Goal: Answer question/provide support

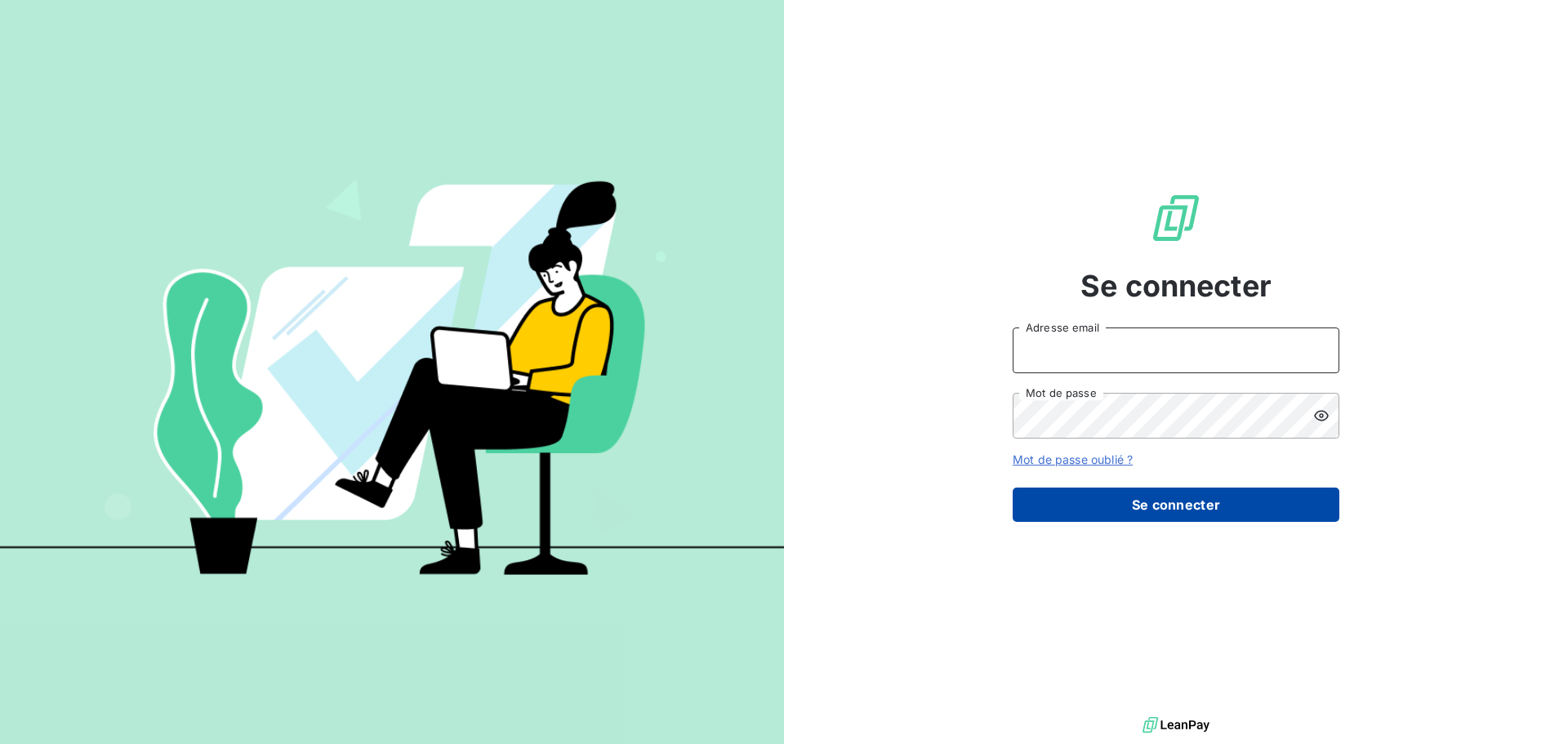
type input "compta.gestion@compagnie-bicarbonate.com"
click at [1166, 490] on button "Se connecter" at bounding box center [1175, 505] width 327 height 35
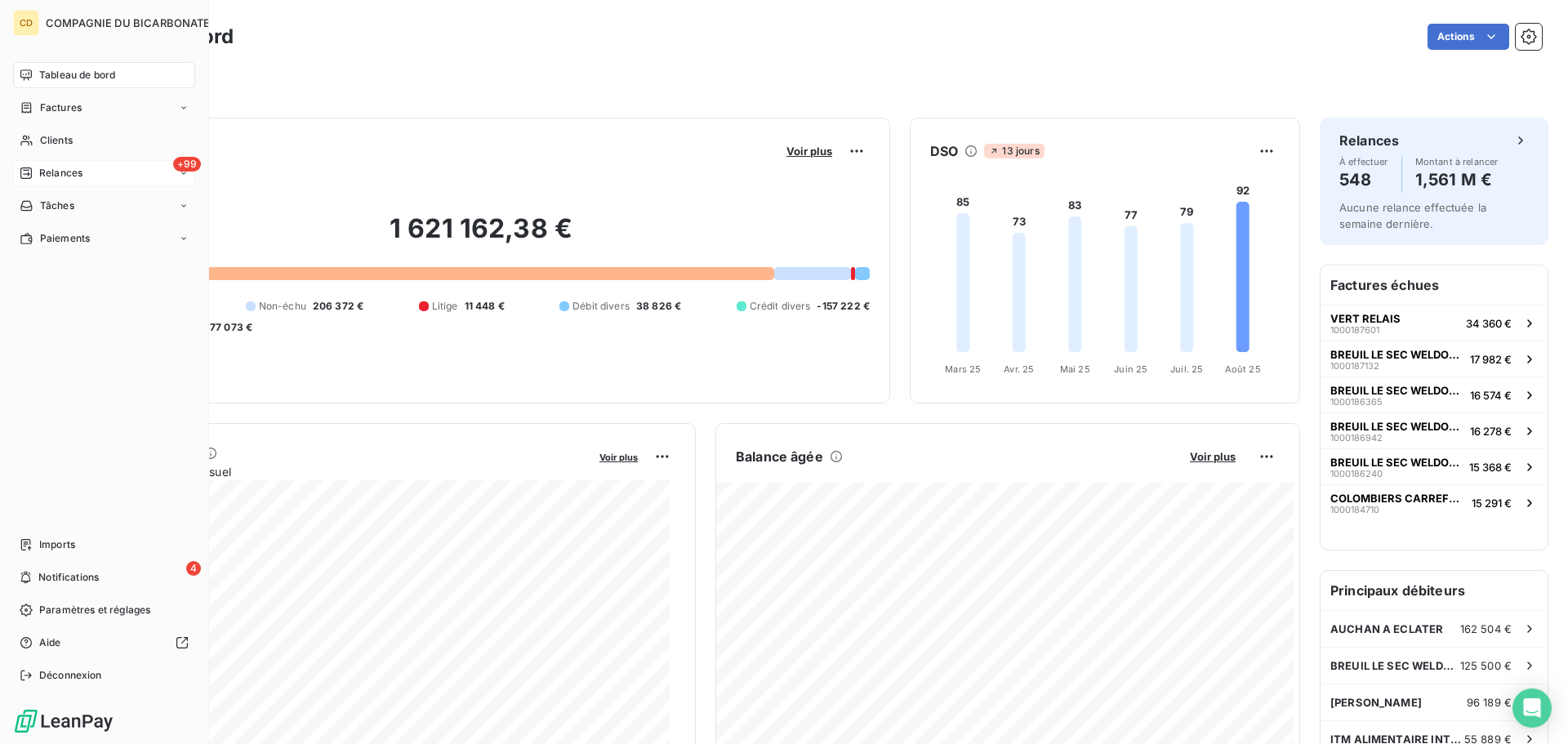
click at [48, 176] on span "Relances" at bounding box center [61, 173] width 43 height 14
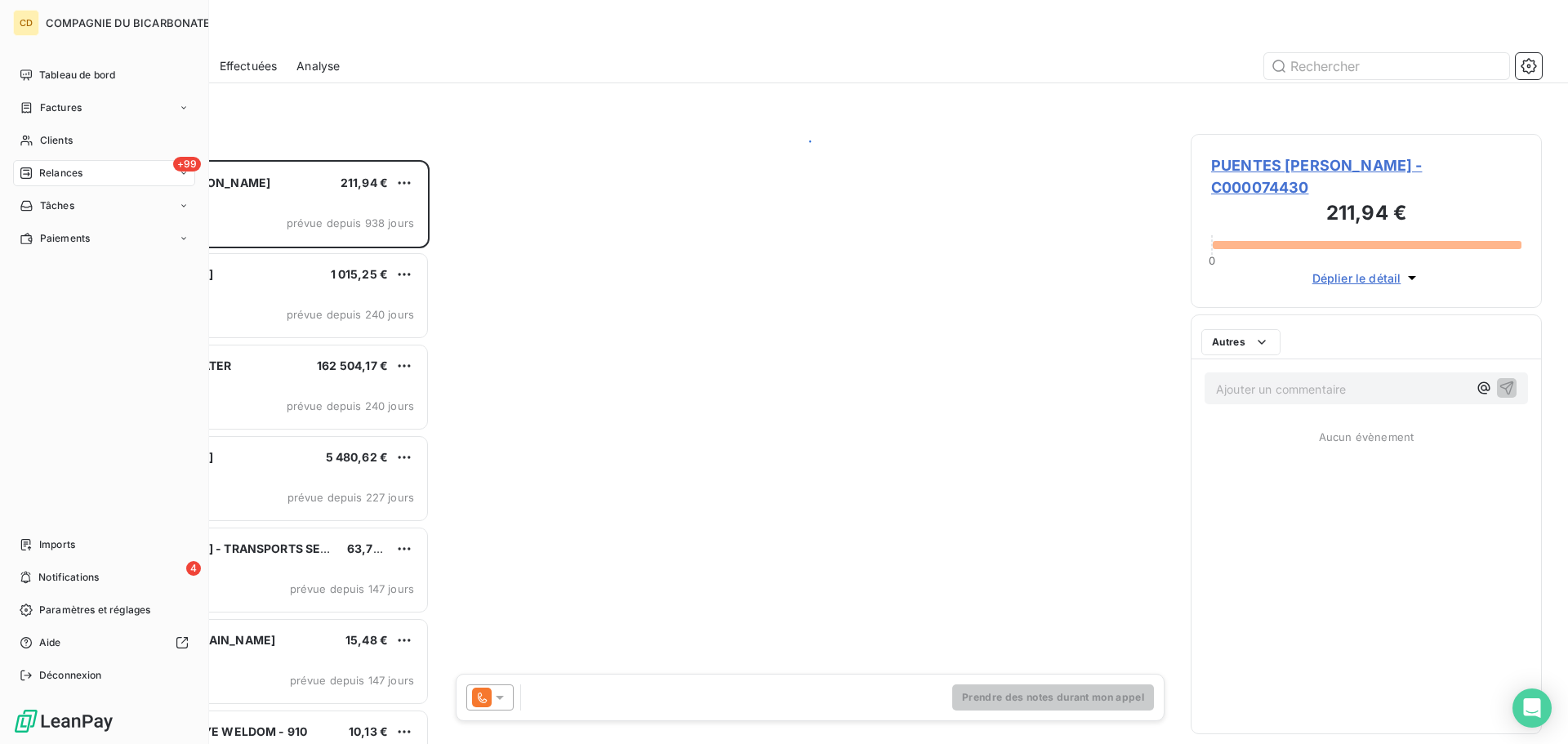
scroll to position [571, 339]
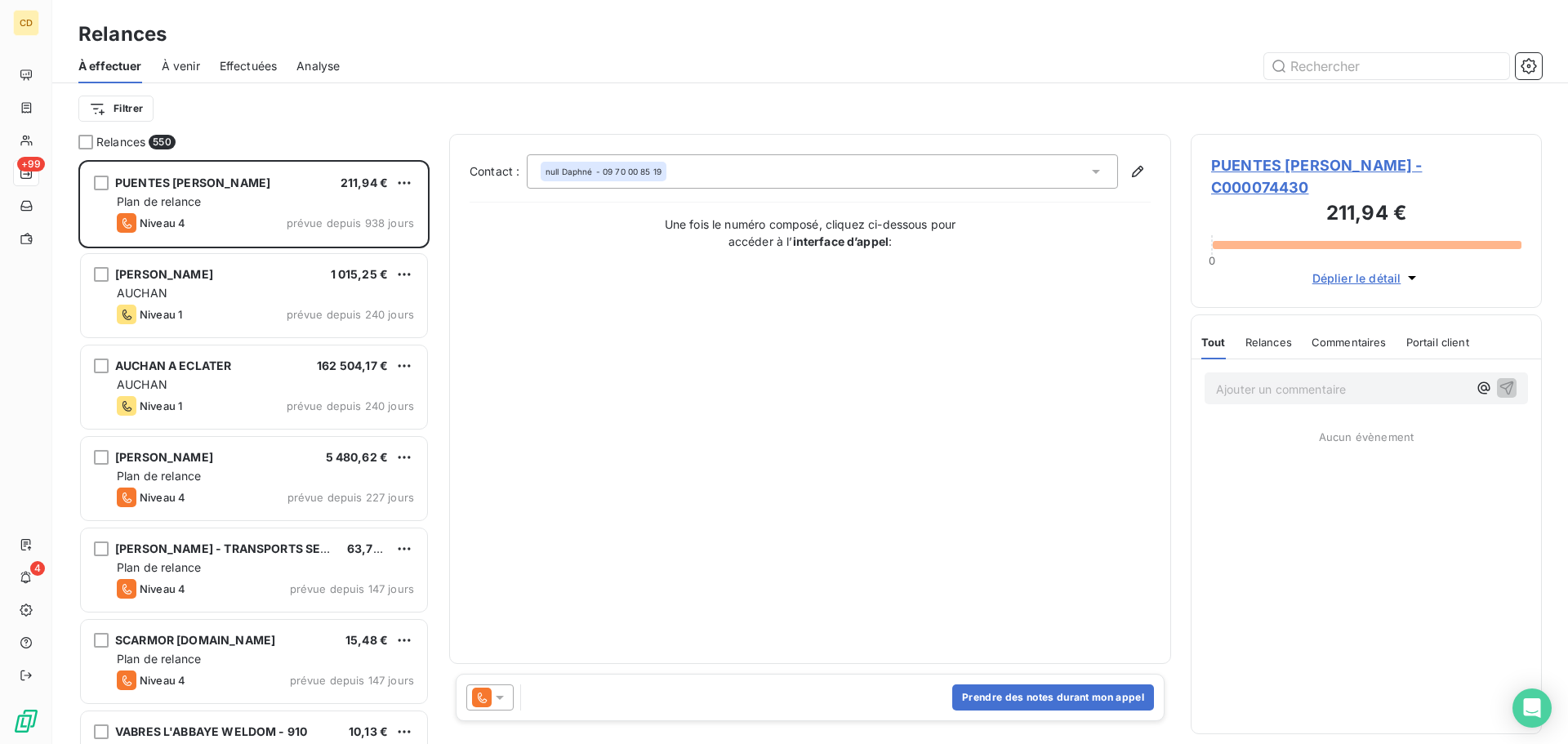
click at [249, 72] on span "Effectuées" at bounding box center [248, 66] width 58 height 16
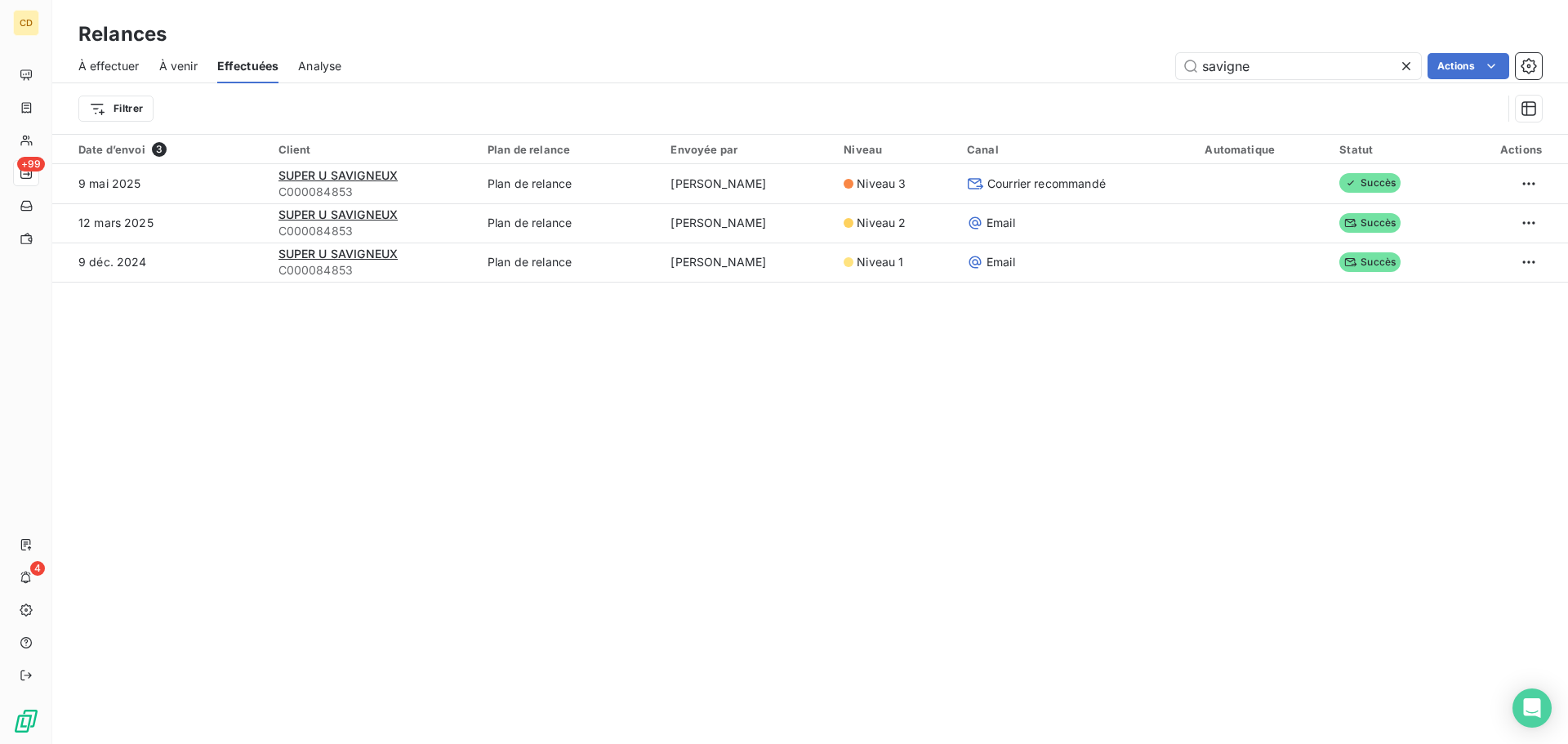
drag, startPoint x: 1278, startPoint y: 69, endPoint x: 1104, endPoint y: 71, distance: 174.0
click at [1104, 71] on div "savigne Actions" at bounding box center [952, 66] width 1181 height 26
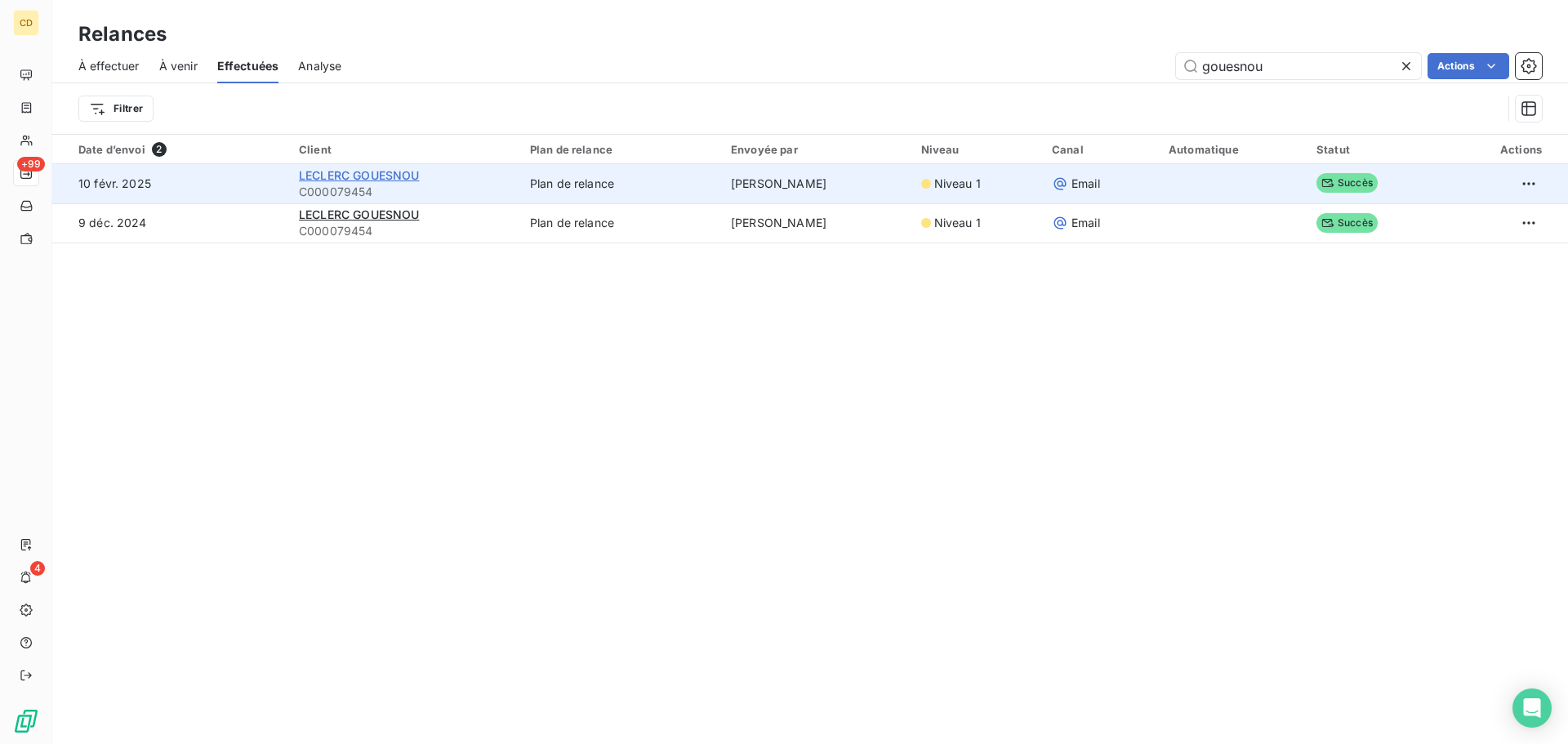
type input "gouesnou"
click at [388, 176] on span "LECLERC GOUESNOU" at bounding box center [358, 175] width 120 height 13
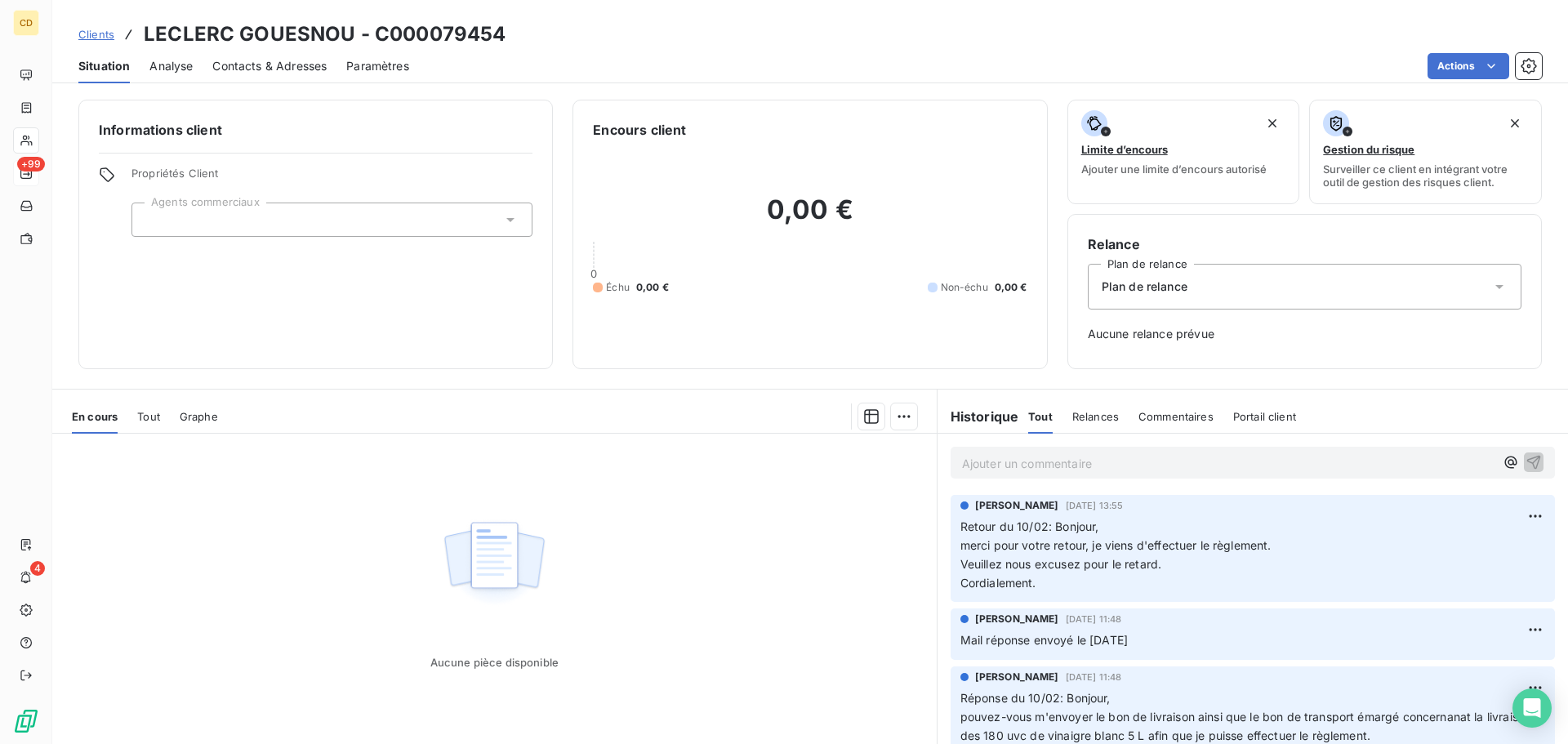
click at [973, 461] on p "Ajouter un commentaire ﻿" at bounding box center [1228, 463] width 533 height 20
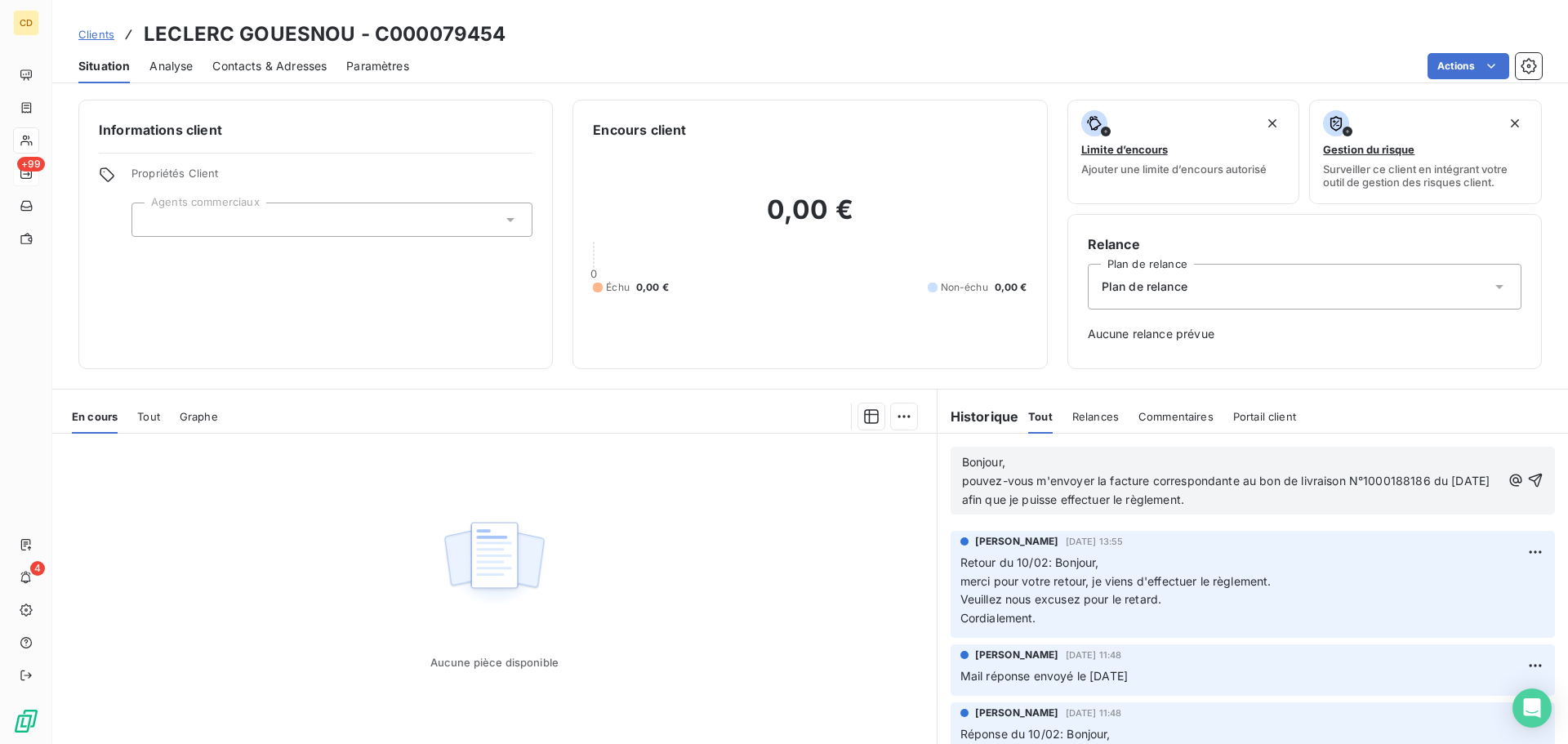
click at [962, 467] on span "Bonjour," at bounding box center [983, 462] width 43 height 13
click at [1241, 490] on p "pouvez-vous m'envoyer la facture correspondante au bon de livraison N°100018818…" at bounding box center [1231, 491] width 538 height 38
click at [1242, 492] on p "pouvez-vous m'envoyer la facture correspondante au bon de livraison N°100018818…" at bounding box center [1231, 491] width 538 height 38
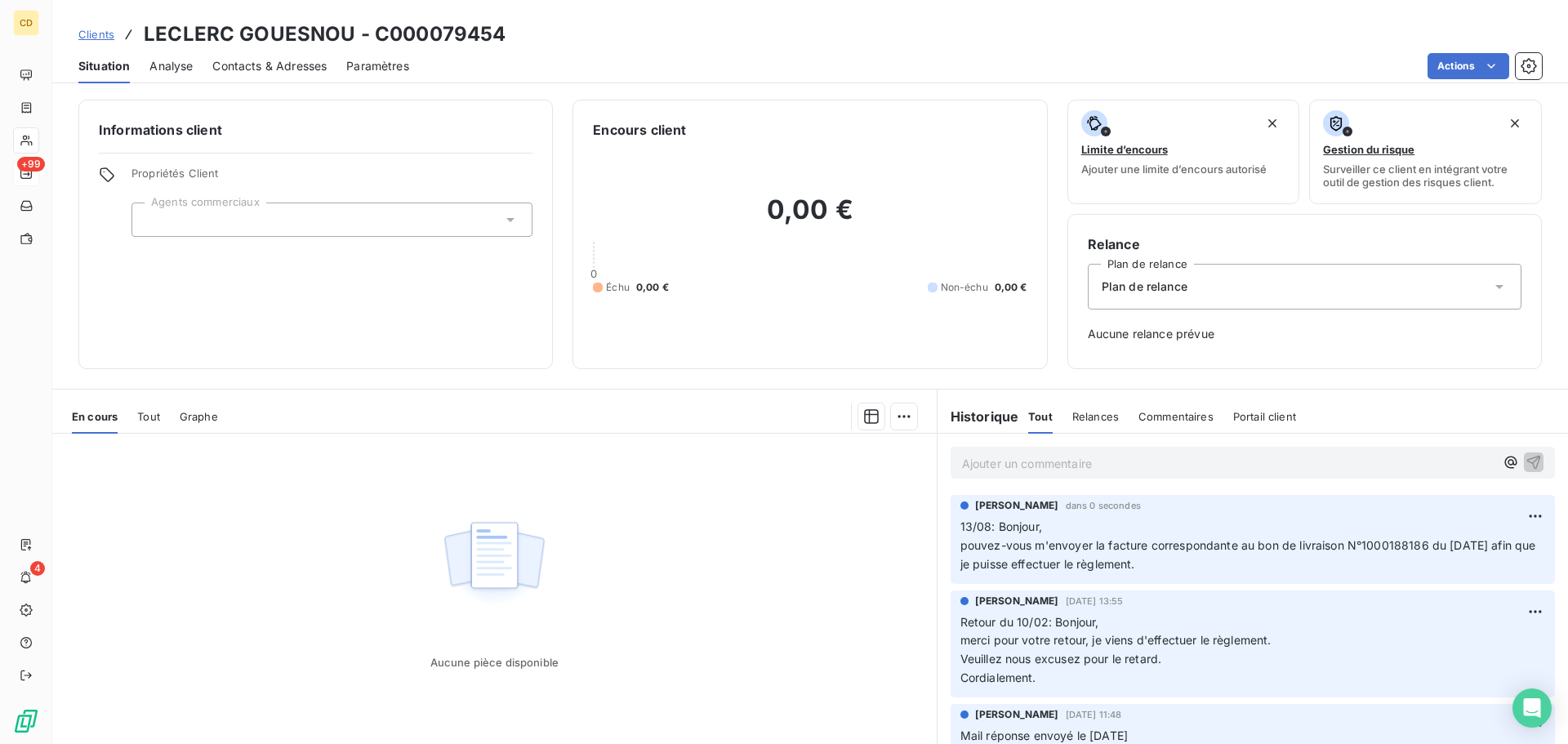
click at [1127, 459] on p "Ajouter un commentaire ﻿" at bounding box center [1228, 463] width 533 height 20
